Goal: Navigation & Orientation: Find specific page/section

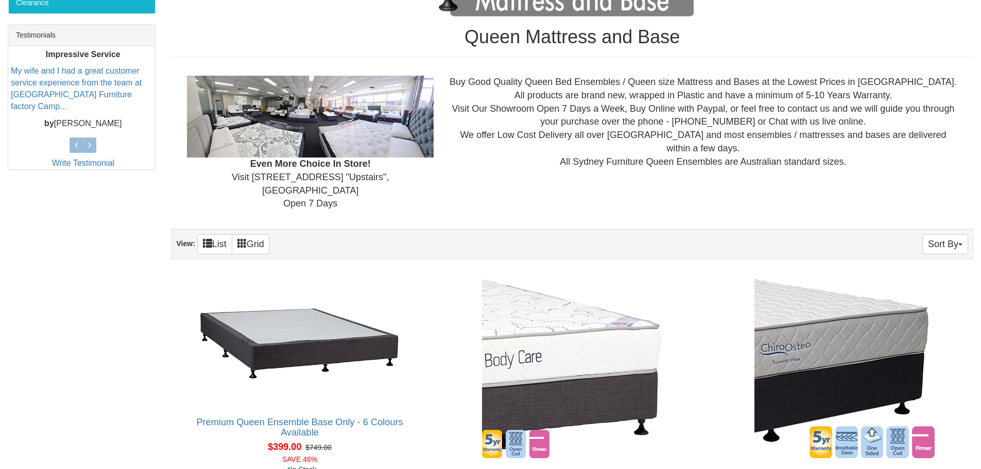
scroll to position [538, 0]
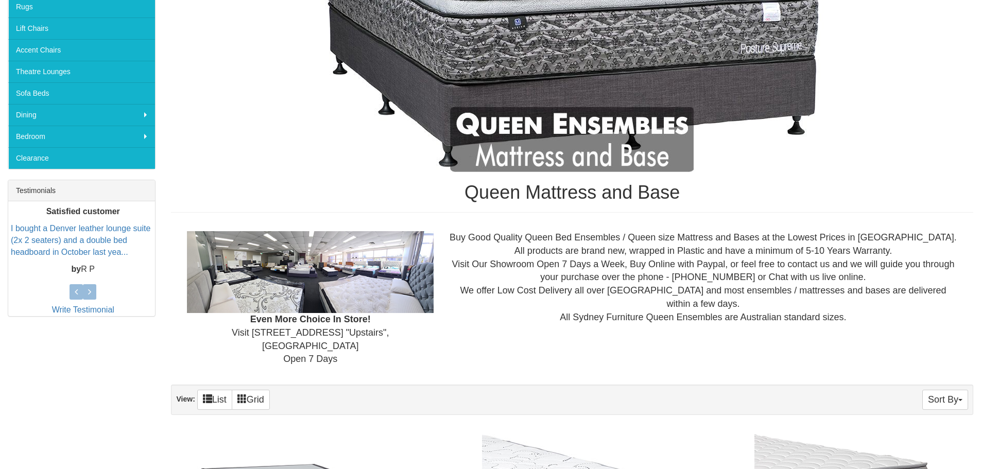
scroll to position [515, 0]
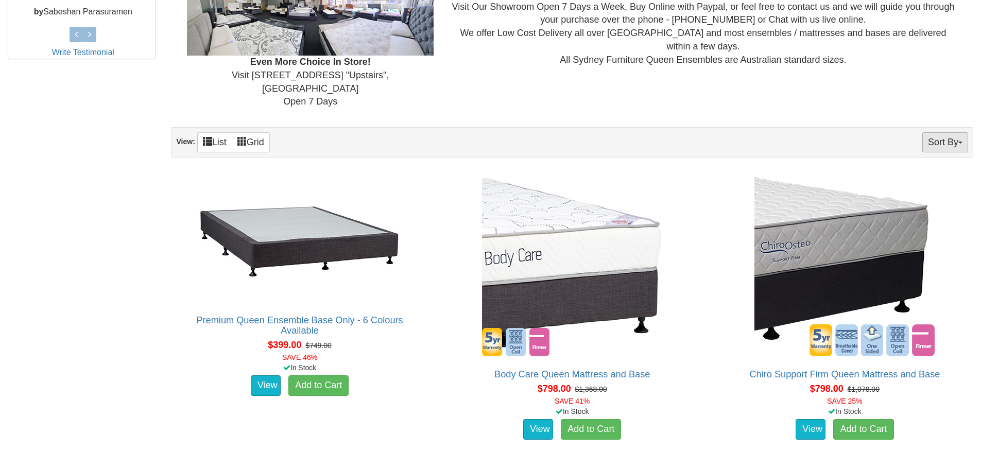
click at [931, 132] on button "Sort By" at bounding box center [946, 142] width 46 height 20
click at [926, 170] on link "Price+" at bounding box center [926, 176] width 81 height 13
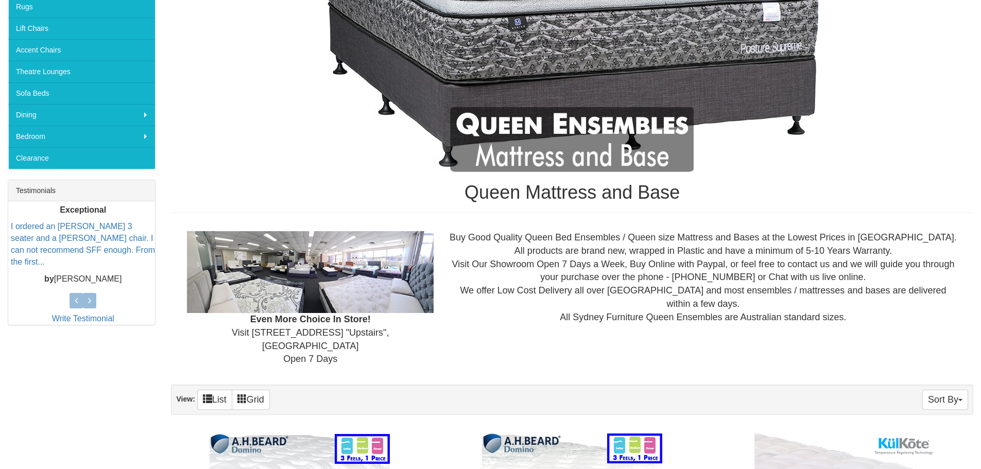
scroll to position [515, 0]
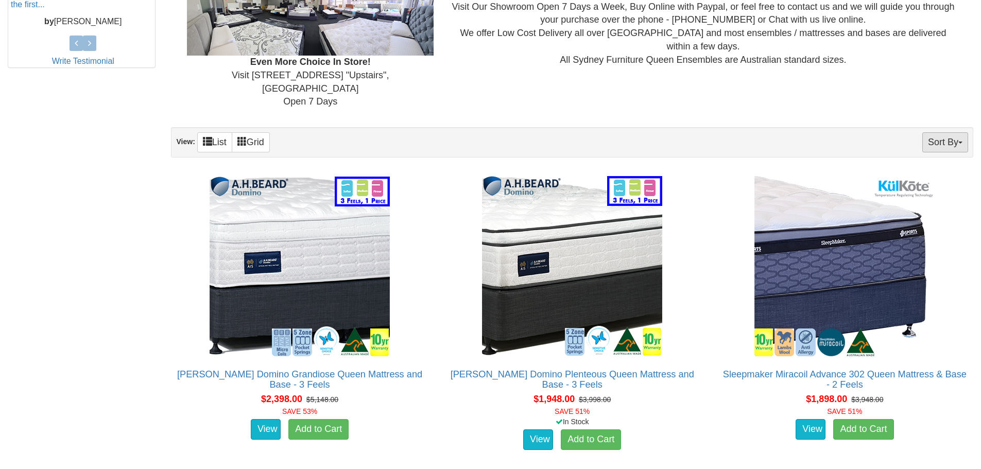
click at [962, 132] on button "Sort By" at bounding box center [946, 142] width 46 height 20
click at [930, 170] on link "Price-" at bounding box center [926, 176] width 81 height 13
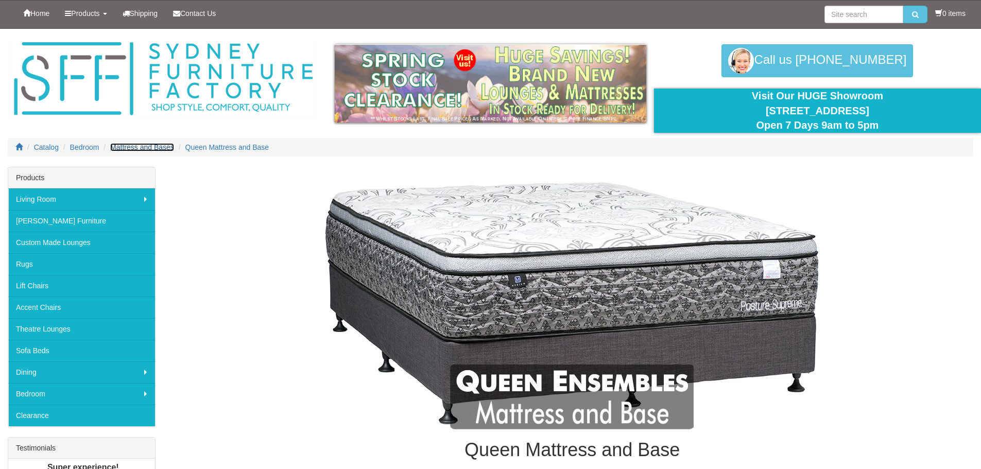
click at [153, 150] on span "Mattress and Bases" at bounding box center [142, 147] width 64 height 8
